Goal: Transaction & Acquisition: Book appointment/travel/reservation

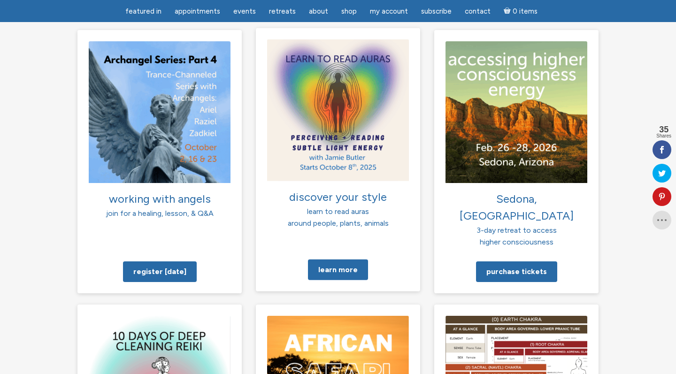
scroll to position [709, 0]
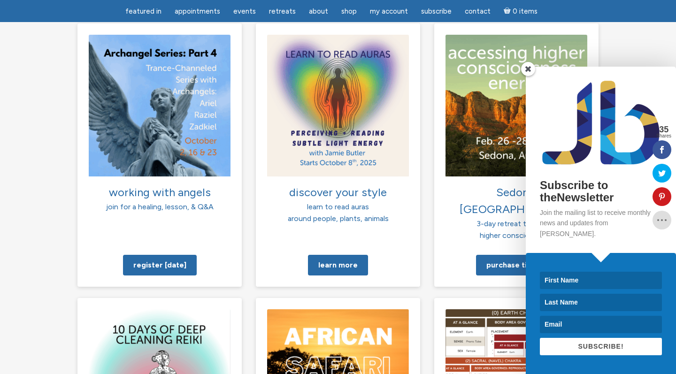
click at [527, 76] on span at bounding box center [528, 69] width 14 height 14
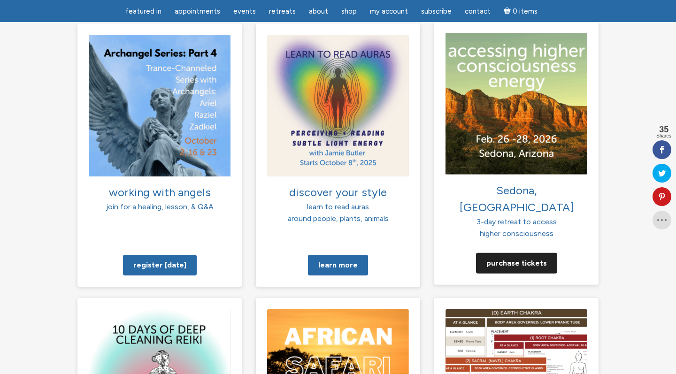
click at [525, 252] on link "Purchase tickets" at bounding box center [516, 262] width 81 height 21
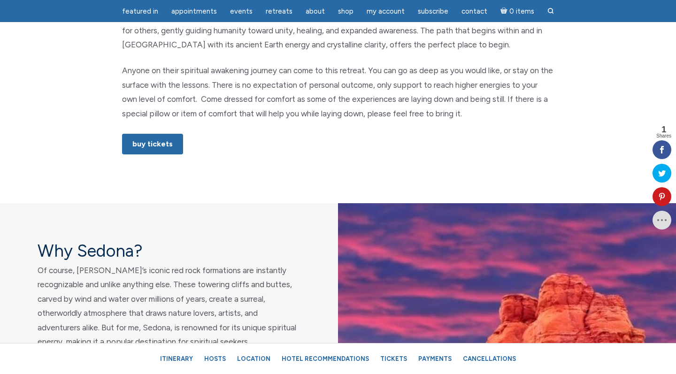
scroll to position [598, 0]
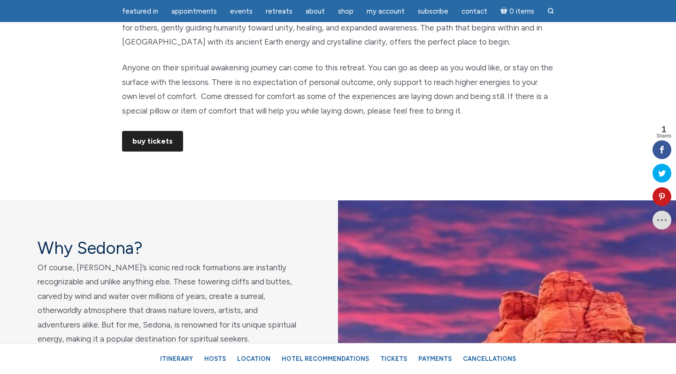
click at [156, 138] on link "Buy Tickets" at bounding box center [152, 141] width 61 height 21
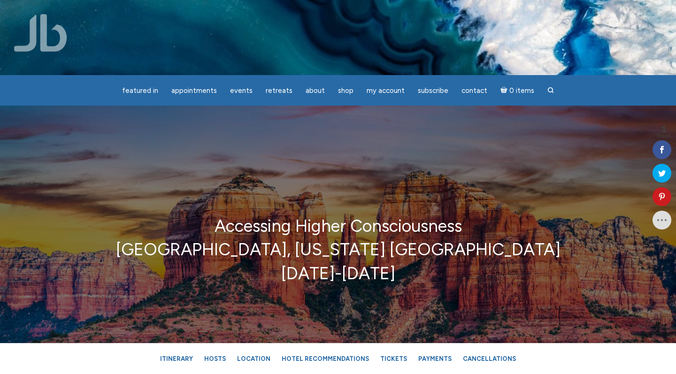
scroll to position [0, 0]
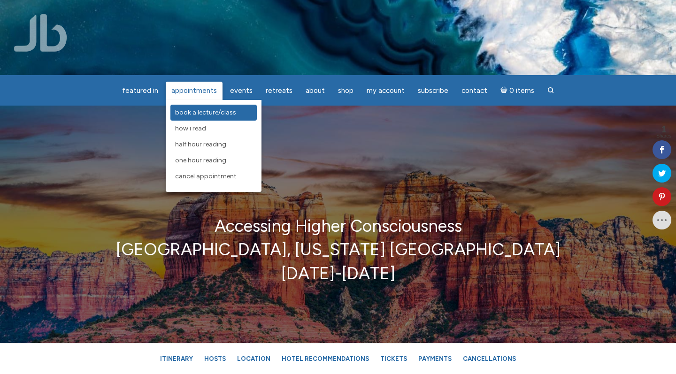
click at [196, 113] on span "Book a Lecture/Class" at bounding box center [205, 112] width 61 height 8
click at [336, 102] on ul "featured in featured in Memes Appointments Book a Lecture/Class How I Read Half…" at bounding box center [338, 90] width 676 height 30
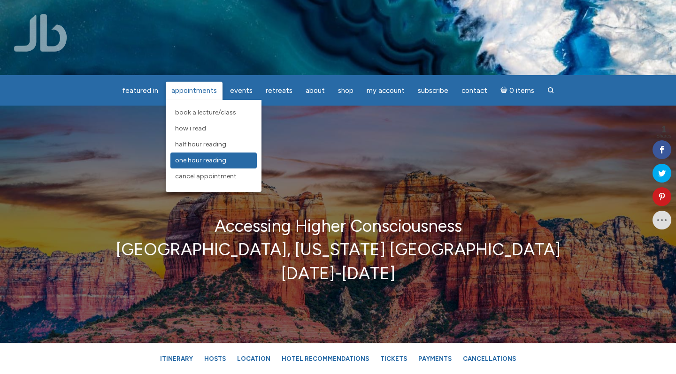
click at [215, 157] on span "One Hour Reading" at bounding box center [200, 160] width 51 height 8
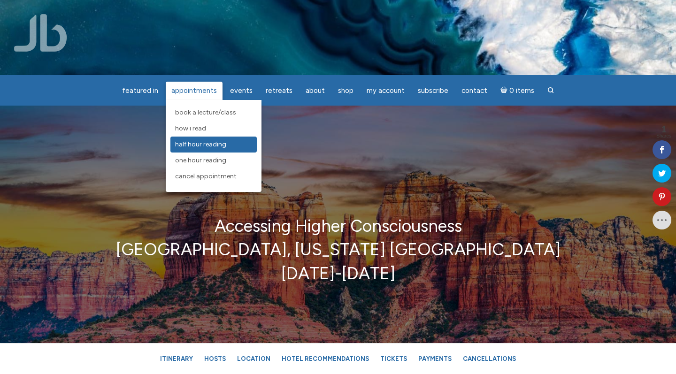
click at [213, 141] on span "Half Hour Reading" at bounding box center [200, 144] width 51 height 8
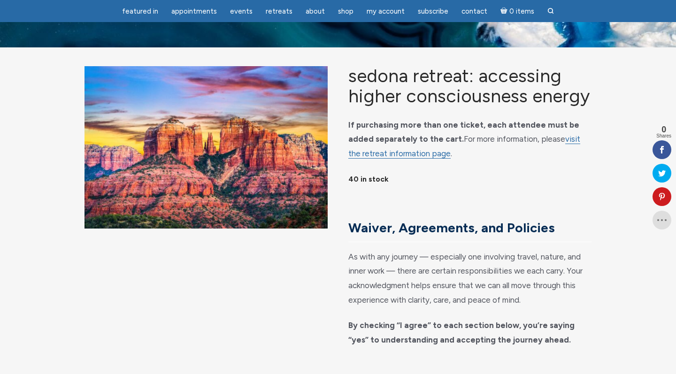
scroll to position [27, 0]
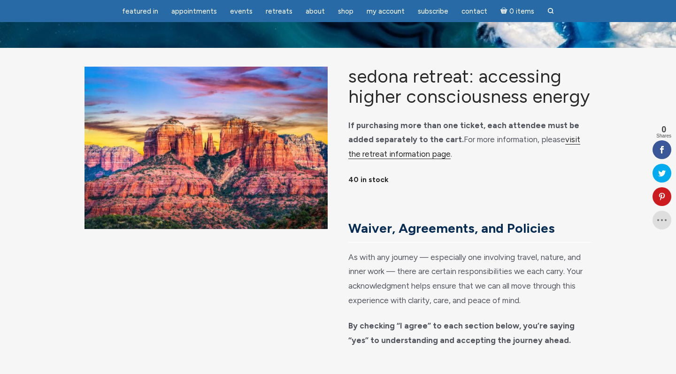
click at [386, 159] on link "visit the retreat information page" at bounding box center [464, 147] width 232 height 24
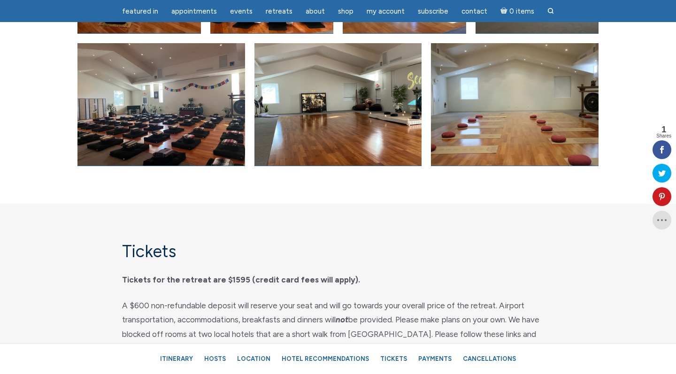
scroll to position [3956, 0]
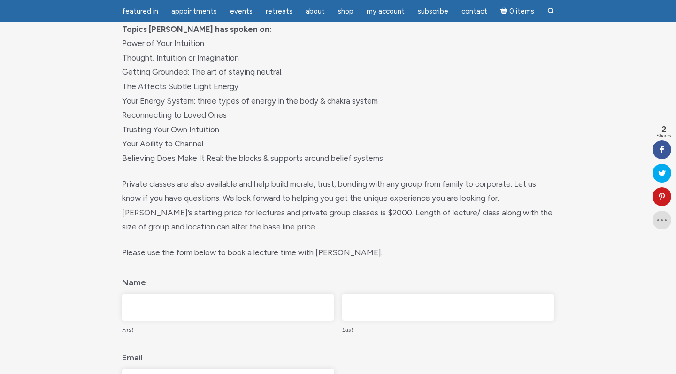
scroll to position [735, 0]
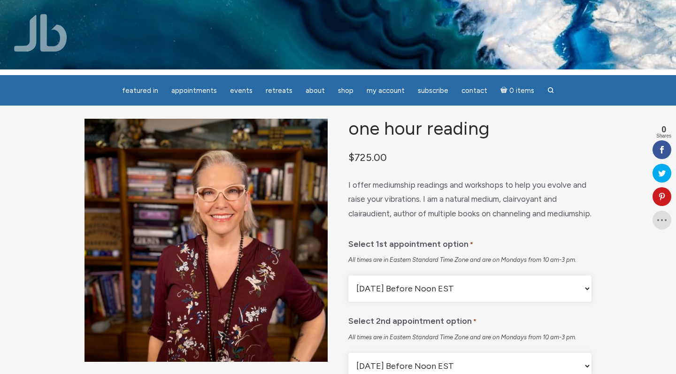
scroll to position [7, 0]
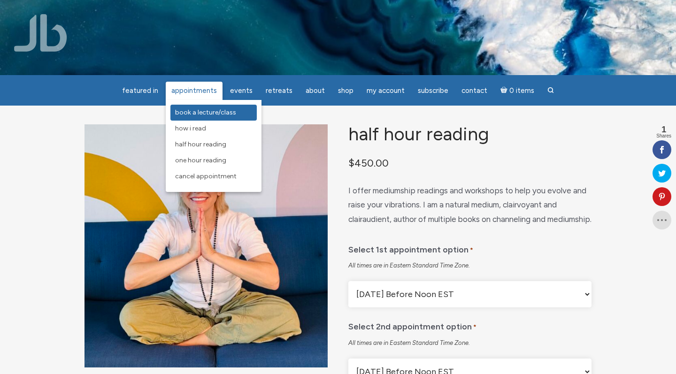
click at [203, 113] on span "Book a Lecture/Class" at bounding box center [205, 112] width 61 height 8
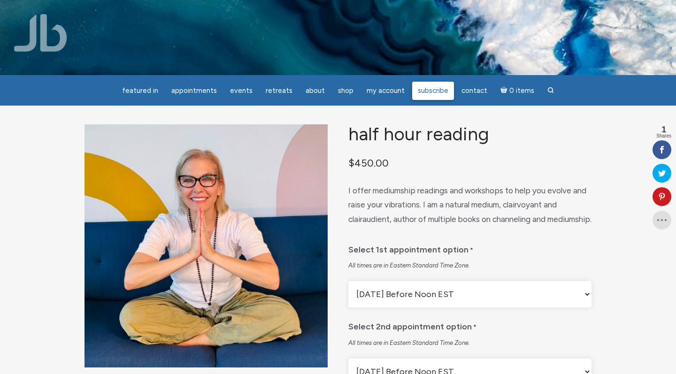
click at [420, 88] on span "Subscribe" at bounding box center [433, 90] width 30 height 8
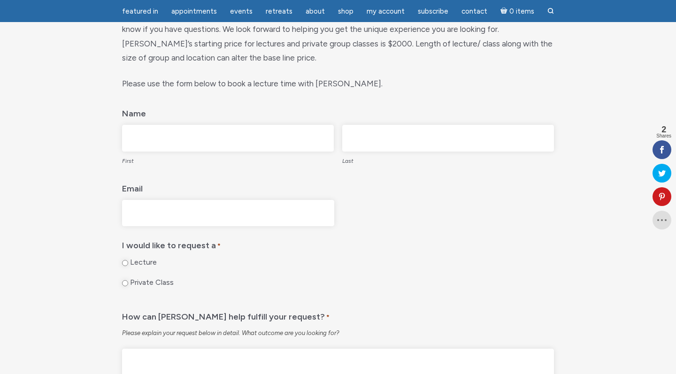
scroll to position [699, 0]
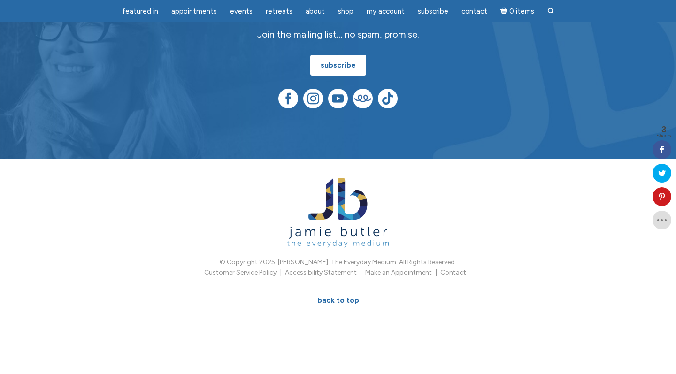
scroll to position [556, 0]
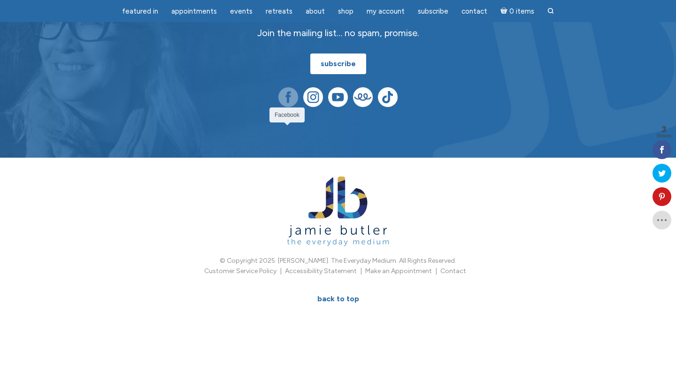
click at [290, 107] on img at bounding box center [288, 97] width 20 height 20
click at [285, 107] on img at bounding box center [288, 97] width 20 height 20
